Goal: Transaction & Acquisition: Purchase product/service

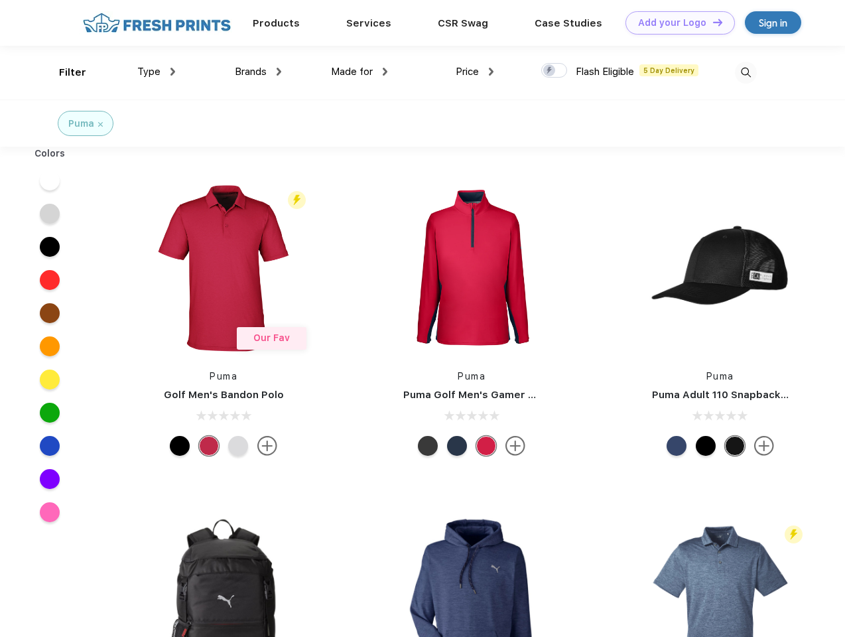
click at [675, 23] on link "Add your Logo Design Tool" at bounding box center [680, 22] width 109 height 23
click at [0, 0] on div "Design Tool" at bounding box center [0, 0] width 0 height 0
click at [712, 22] on link "Add your Logo Design Tool" at bounding box center [680, 22] width 109 height 23
click at [64, 72] on div "Filter" at bounding box center [72, 72] width 27 height 15
click at [157, 72] on span "Type" at bounding box center [148, 72] width 23 height 12
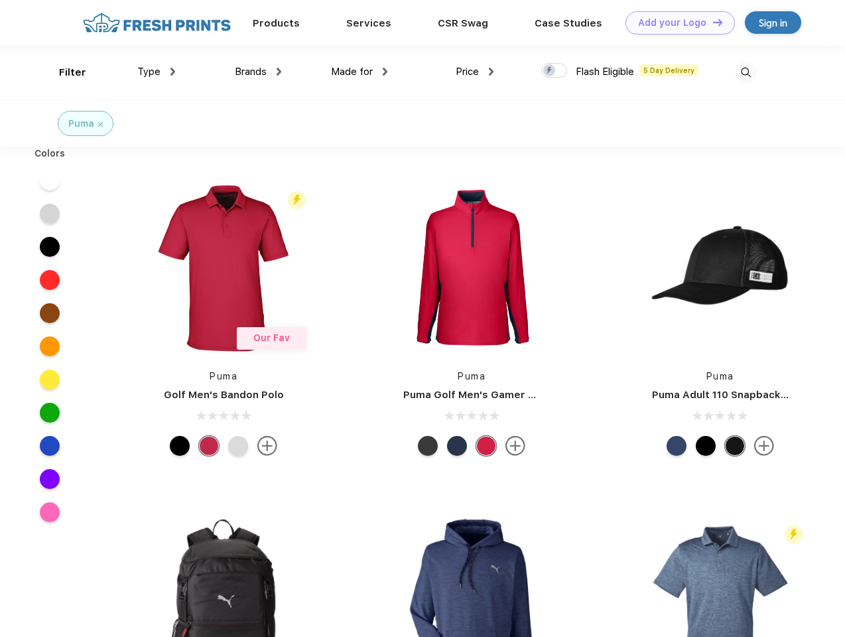
click at [258, 72] on span "Brands" at bounding box center [251, 72] width 32 height 12
click at [360, 72] on span "Made for" at bounding box center [352, 72] width 42 height 12
click at [475, 72] on span "Price" at bounding box center [467, 72] width 23 height 12
click at [555, 71] on div at bounding box center [554, 70] width 26 height 15
click at [550, 71] on input "checkbox" at bounding box center [545, 66] width 9 height 9
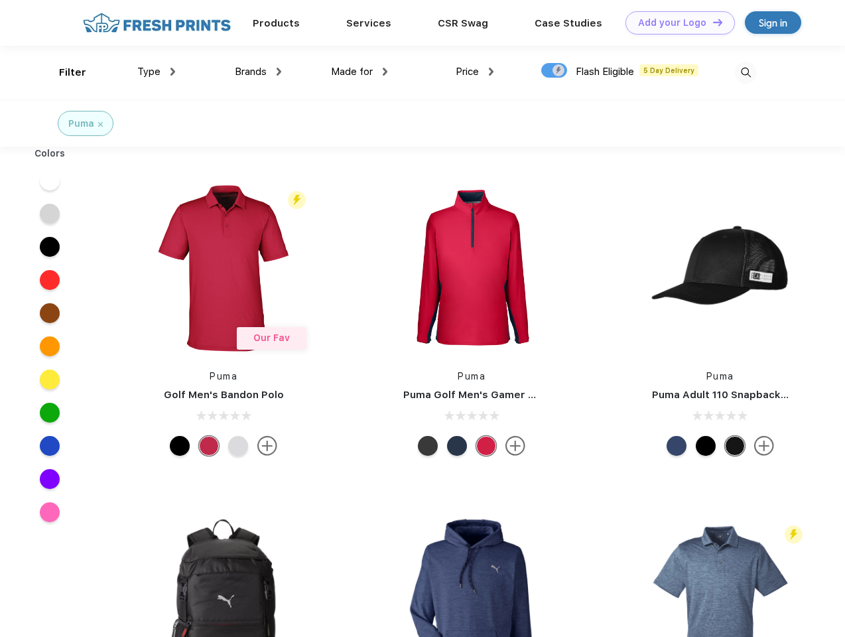
click at [746, 72] on img at bounding box center [746, 73] width 22 height 22
